Goal: Use online tool/utility: Utilize a website feature to perform a specific function

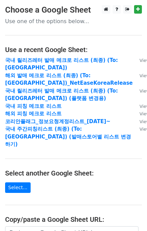
scroll to position [116, 0]
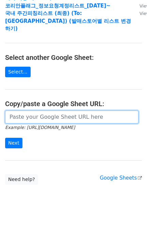
click at [58, 111] on input "url" at bounding box center [71, 117] width 133 height 13
paste input "[URL][DOMAIN_NAME]"
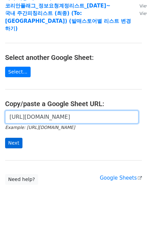
type input "[URL][DOMAIN_NAME]"
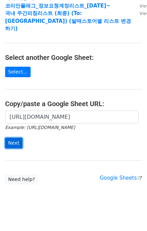
click at [12, 138] on input "Next" at bounding box center [13, 143] width 17 height 11
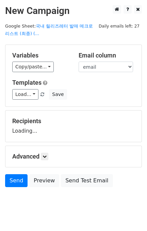
click at [32, 88] on div "Templates Load... 국내 발매레터 양식 주간 피칭리스트 국내 해외 발매레터 양식 코리안 플래그 정보요청 계정 리스트 (2025.0…" at bounding box center [73, 89] width 133 height 21
click at [23, 99] on link "Load..." at bounding box center [25, 94] width 26 height 11
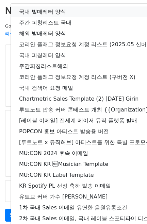
click at [53, 10] on link "국내 발매레터 양식" at bounding box center [120, 11] width 219 height 11
